Goal: Find specific page/section: Find specific page/section

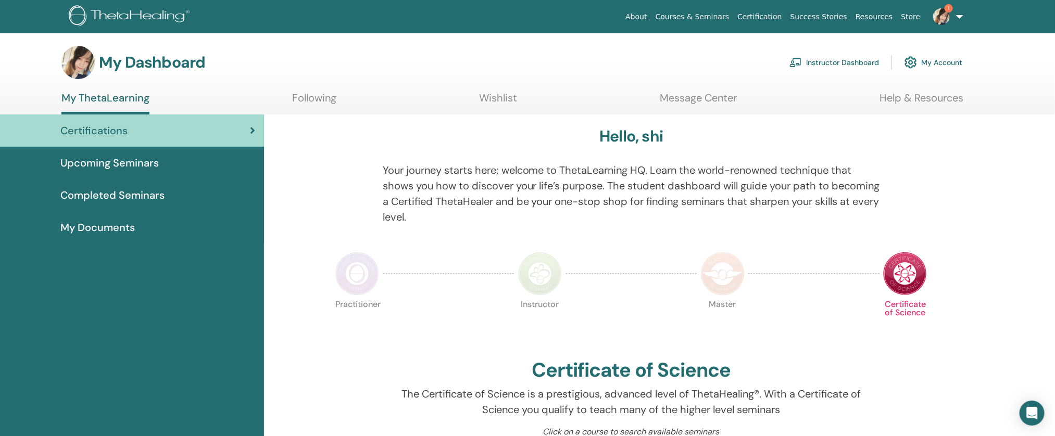
click at [835, 64] on link "Instructor Dashboard" at bounding box center [834, 62] width 90 height 23
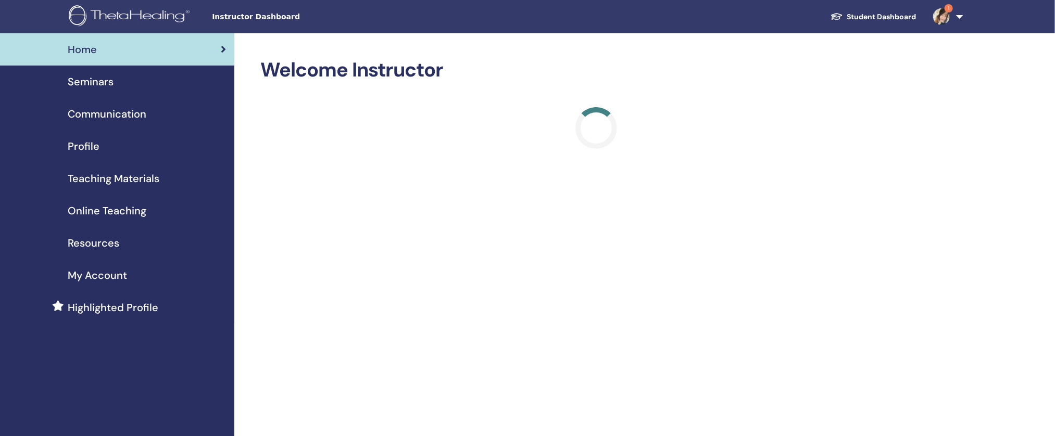
click at [132, 179] on span "Teaching Materials" at bounding box center [114, 179] width 92 height 16
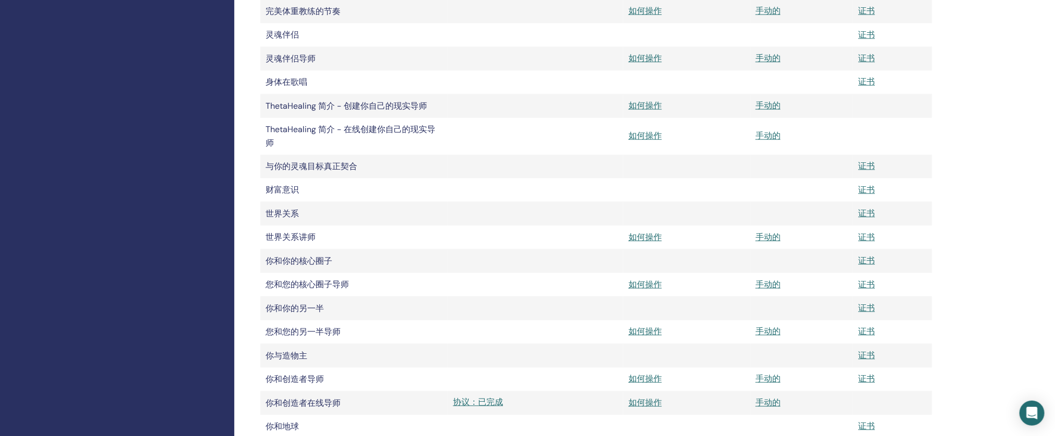
scroll to position [1044, 0]
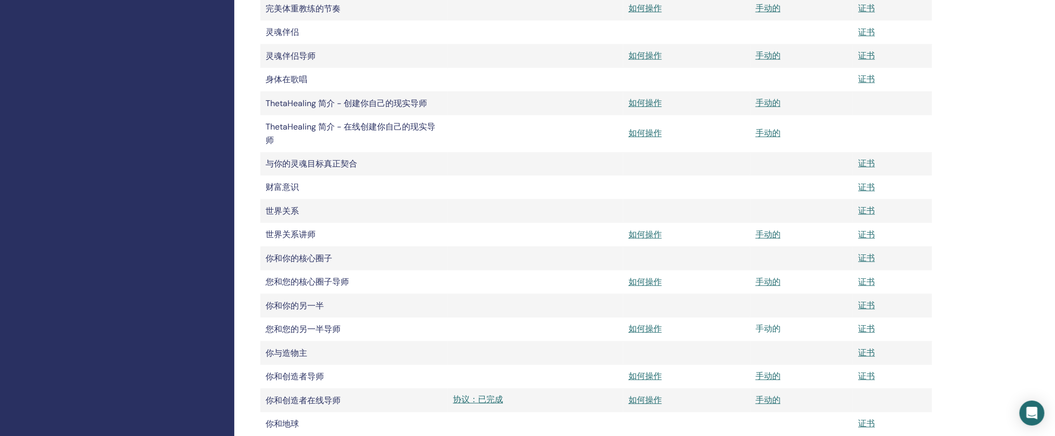
click at [774, 335] on font "手动的" at bounding box center [767, 329] width 25 height 11
